Goal: Task Accomplishment & Management: Manage account settings

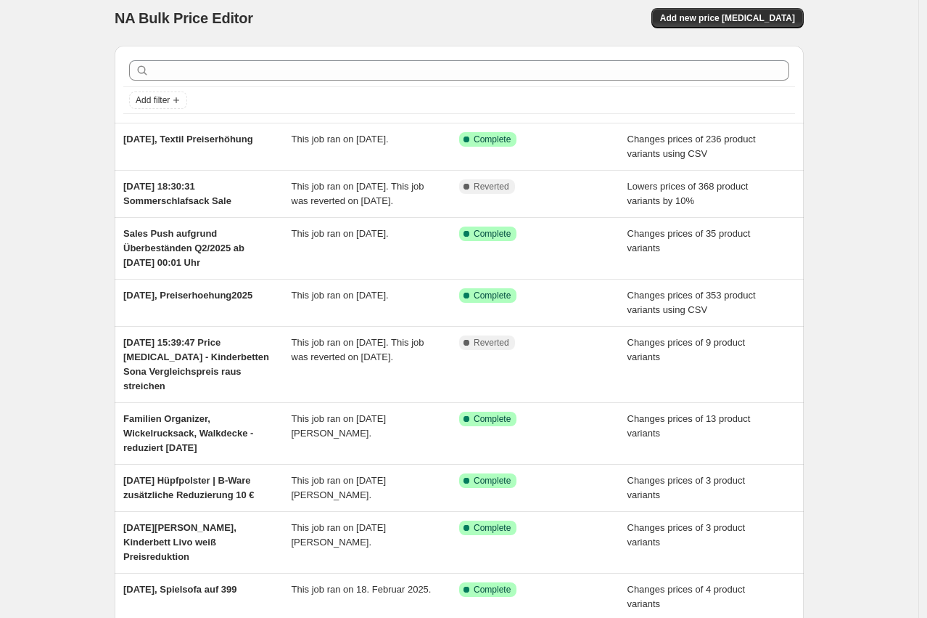
scroll to position [19, 0]
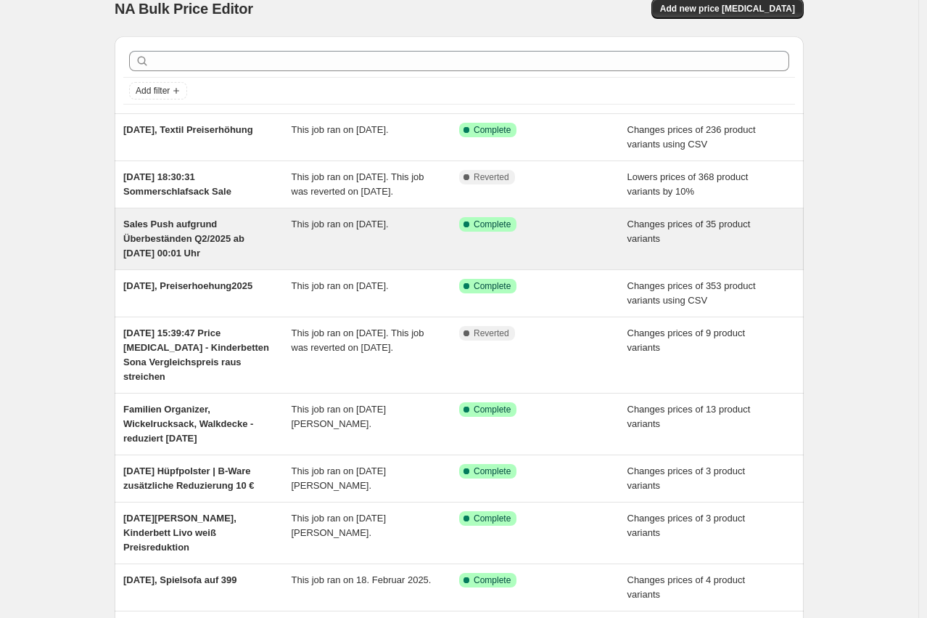
click at [240, 257] on span "Sales Push aufgrund Überbeständen Q2/2025 ab [DATE] 00:01 Uhr" at bounding box center [183, 238] width 121 height 40
